Goal: Information Seeking & Learning: Check status

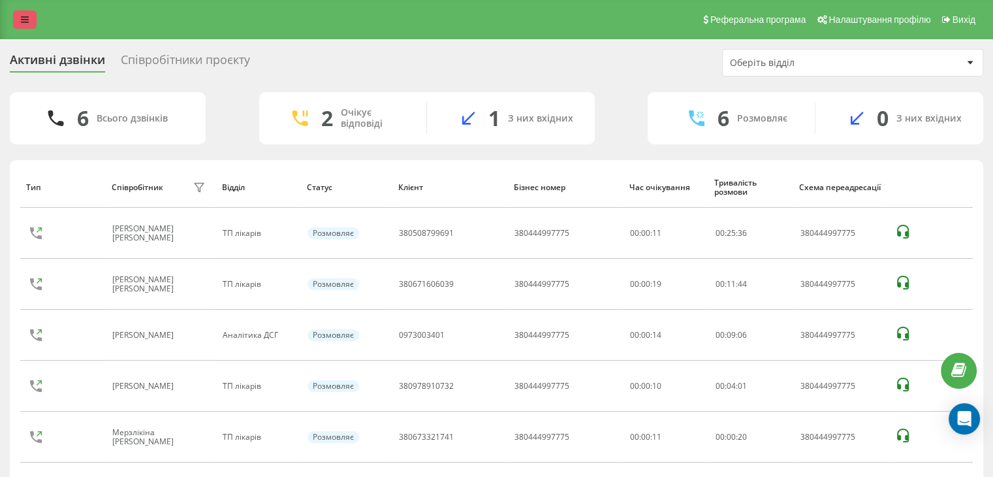
click at [26, 23] on icon at bounding box center [25, 19] width 8 height 9
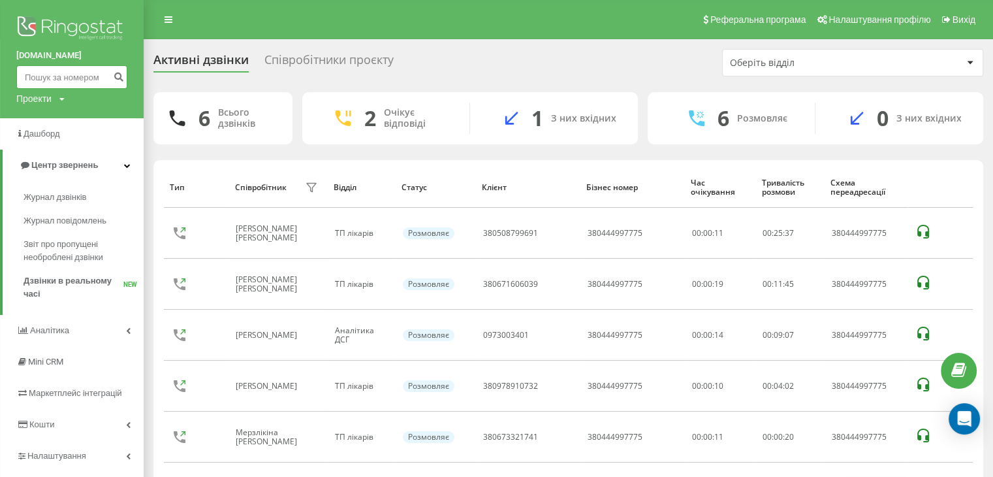
click at [60, 79] on input at bounding box center [71, 77] width 111 height 24
paste input "380673321741"
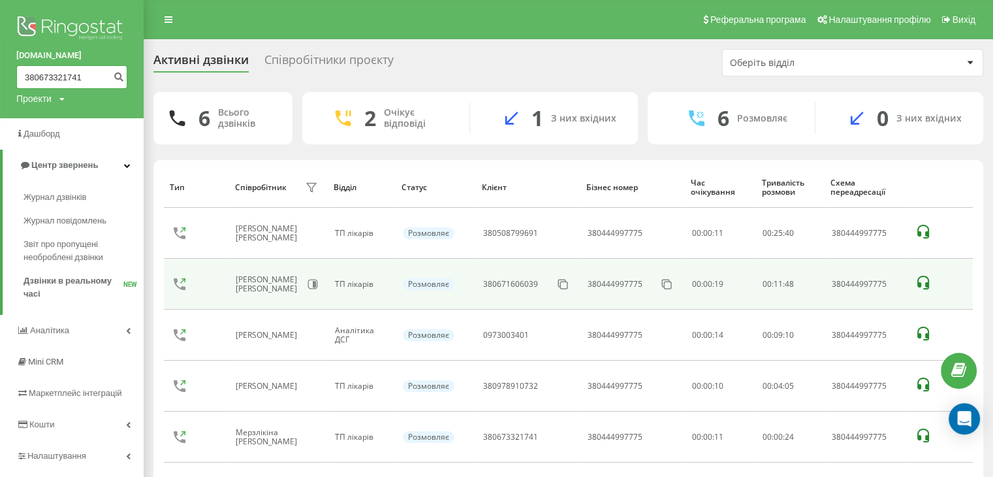
type input "380673321741"
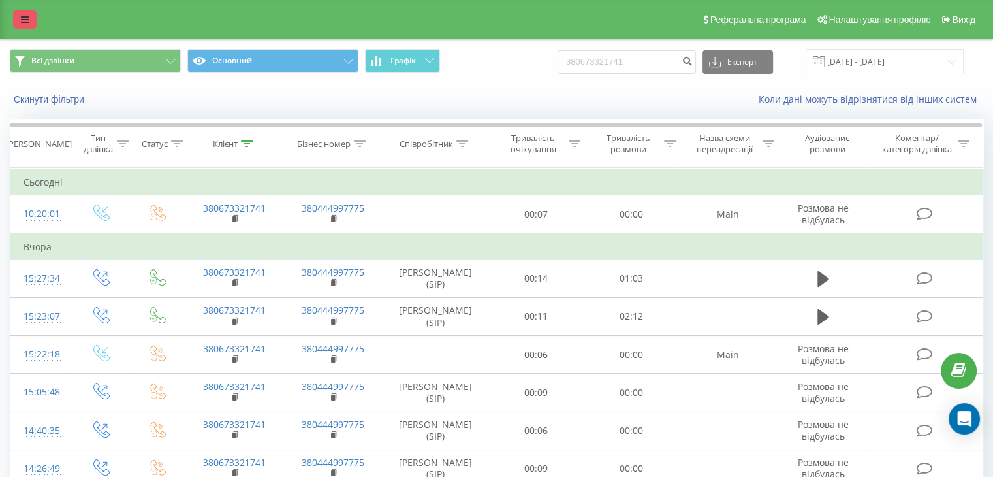
click at [18, 14] on link at bounding box center [25, 19] width 24 height 18
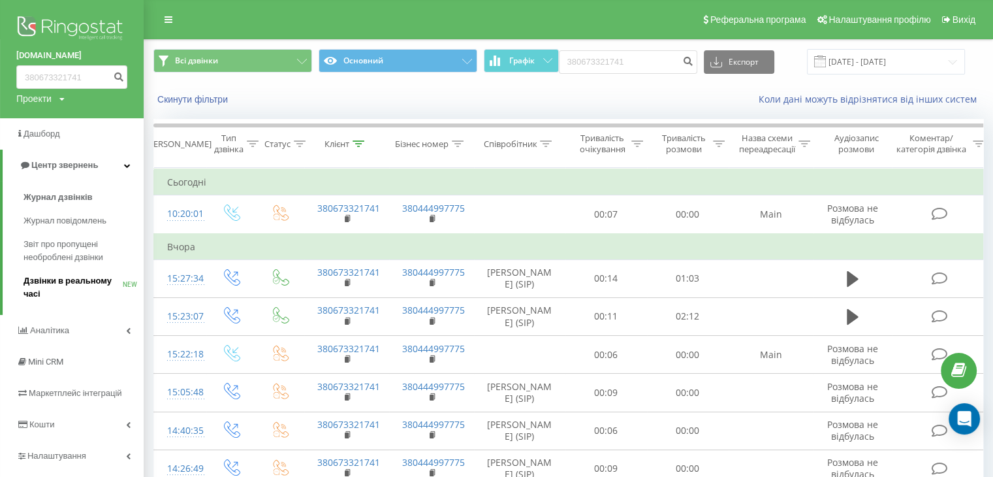
click at [43, 280] on span "Дзвінки в реальному часі" at bounding box center [73, 287] width 99 height 26
